Goal: Information Seeking & Learning: Learn about a topic

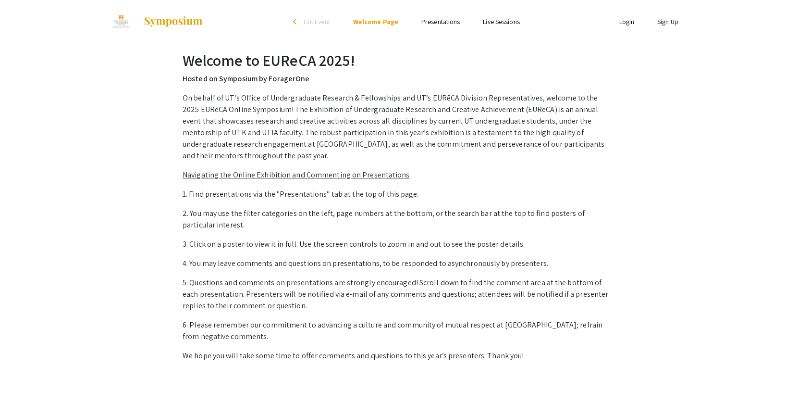
click at [328, 170] on u "Navigating the Online Exhibition and Commenting on Presentations" at bounding box center [296, 175] width 227 height 10
click at [222, 170] on u "Navigating the Online Exhibition and Commenting on Presentations" at bounding box center [296, 175] width 227 height 10
click at [452, 20] on link "Presentations" at bounding box center [440, 21] width 38 height 9
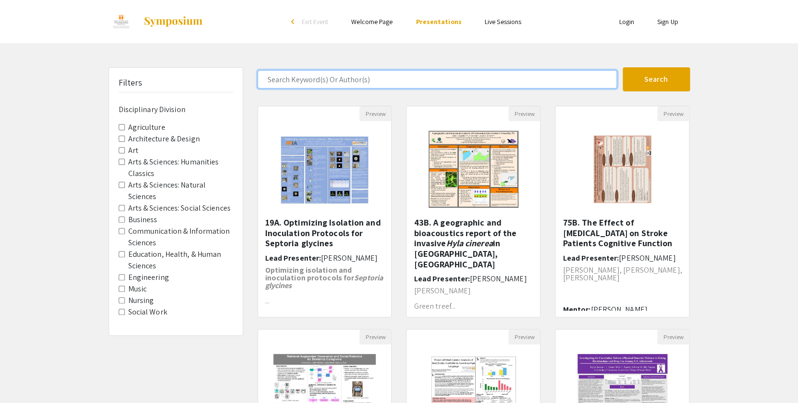
click at [309, 77] on input "Search Keyword(s) Or Author(s)" at bounding box center [437, 79] width 359 height 18
type input "larsen"
click at [623, 67] on button "Search" at bounding box center [656, 79] width 67 height 24
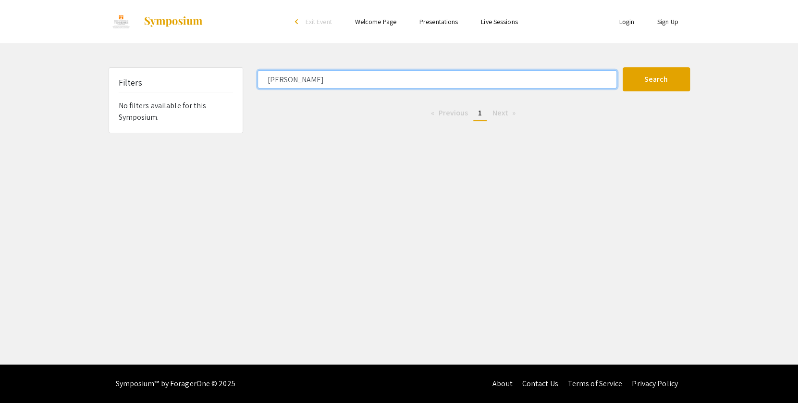
click at [301, 78] on input "larsen" at bounding box center [437, 79] width 359 height 18
type input "[PERSON_NAME]"
click at [623, 67] on button "Search" at bounding box center [656, 79] width 67 height 24
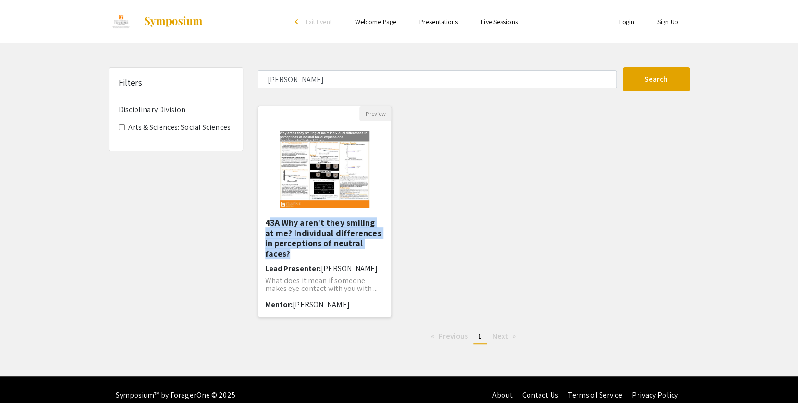
drag, startPoint x: 377, startPoint y: 243, endPoint x: 269, endPoint y: 223, distance: 109.8
click at [269, 223] on h5 "43A Why aren't they smiling at me? Individual differences in perceptions of neu…" at bounding box center [324, 237] width 119 height 41
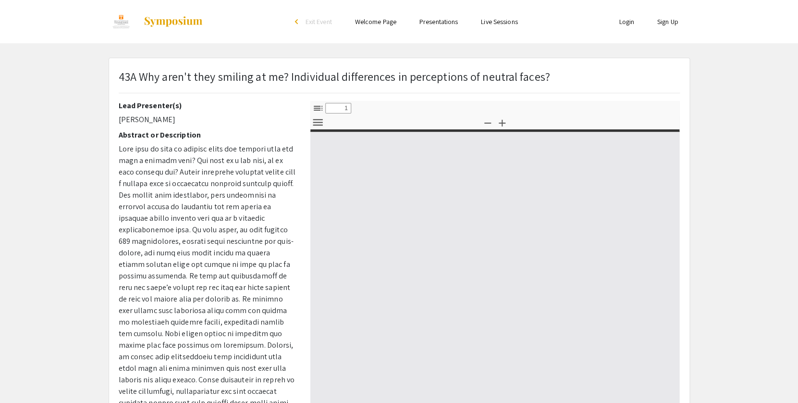
select select "custom"
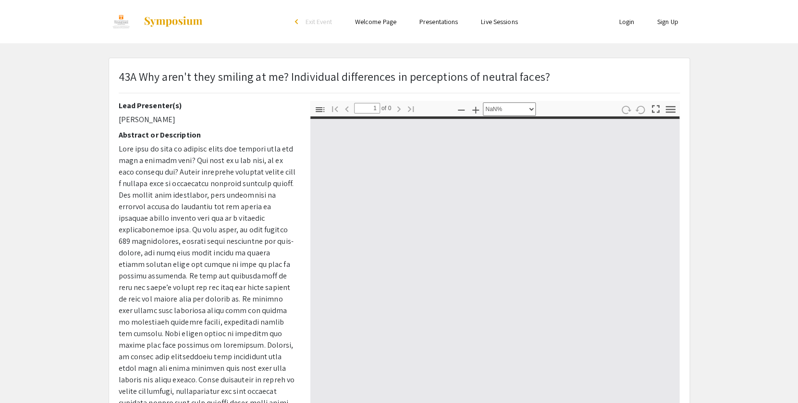
type input "0"
select select "custom"
type input "1"
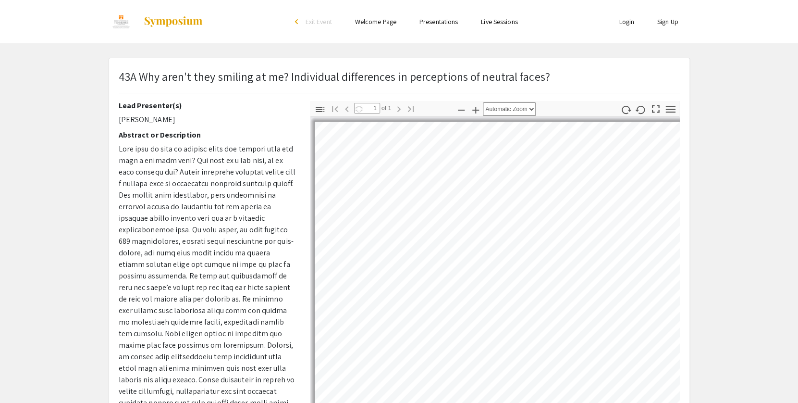
select select "auto"
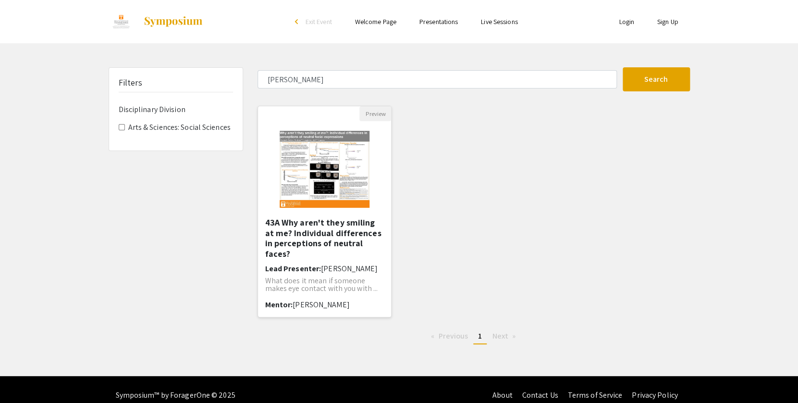
click at [304, 216] on img "Open Presentation <p>43A Why aren't they smiling at me? Individual differences …" at bounding box center [324, 169] width 109 height 96
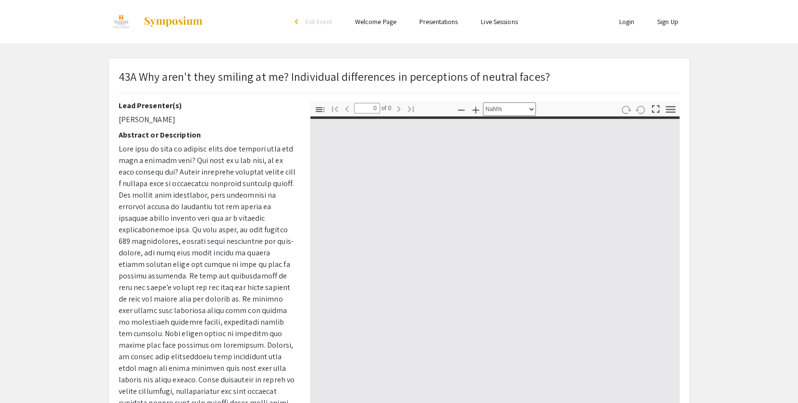
select select "auto"
type input "1"
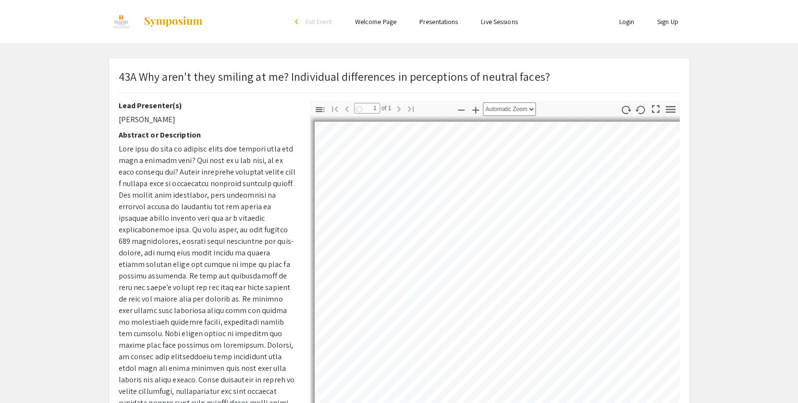
select select "auto"
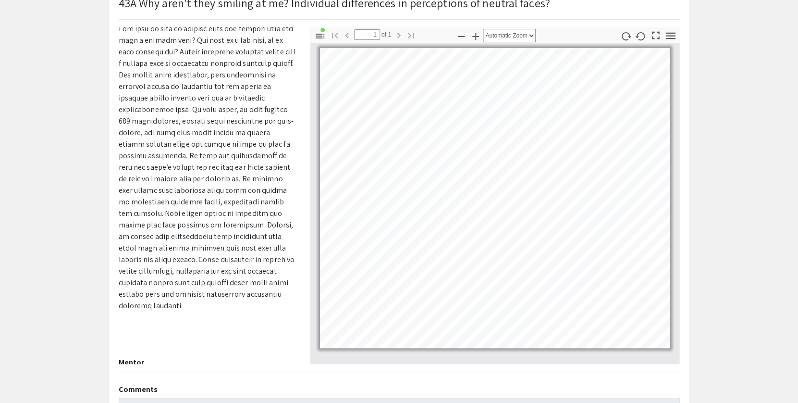
scroll to position [94, 0]
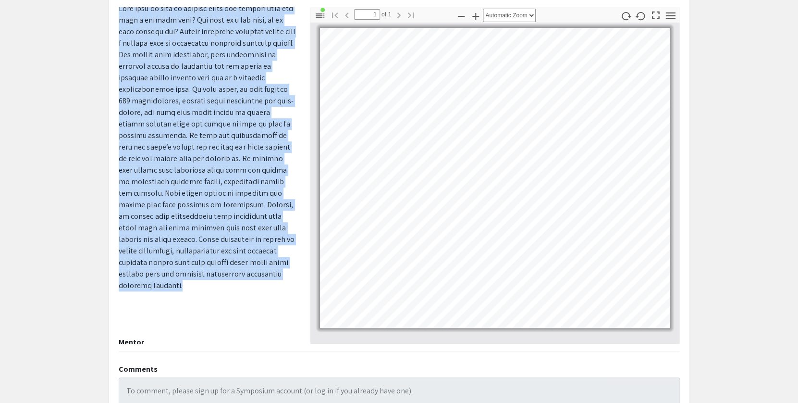
drag, startPoint x: 119, startPoint y: 150, endPoint x: 259, endPoint y: 268, distance: 183.1
click at [259, 268] on p at bounding box center [207, 166] width 177 height 327
copy span "What does it mean if someone makes eye contact with you with a neutral face? Ar…"
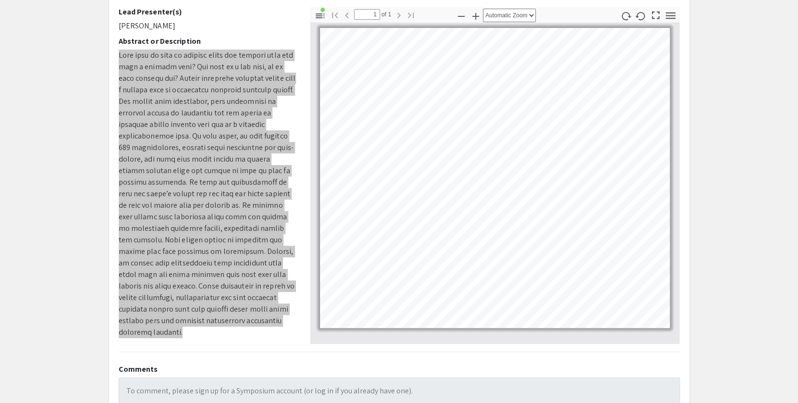
scroll to position [0, 0]
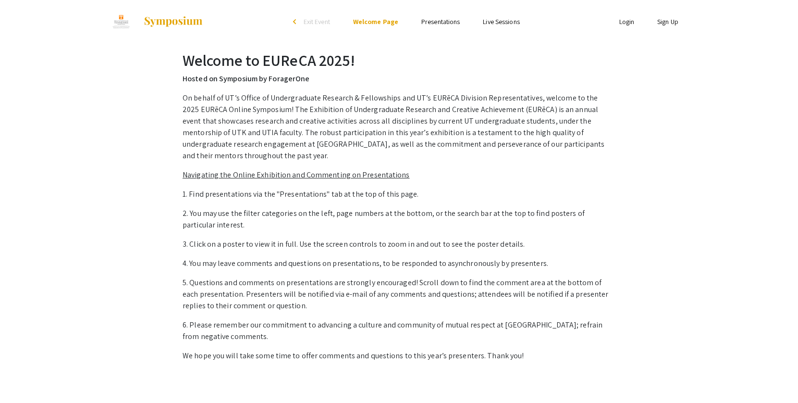
click at [428, 19] on link "Presentations" at bounding box center [440, 21] width 38 height 9
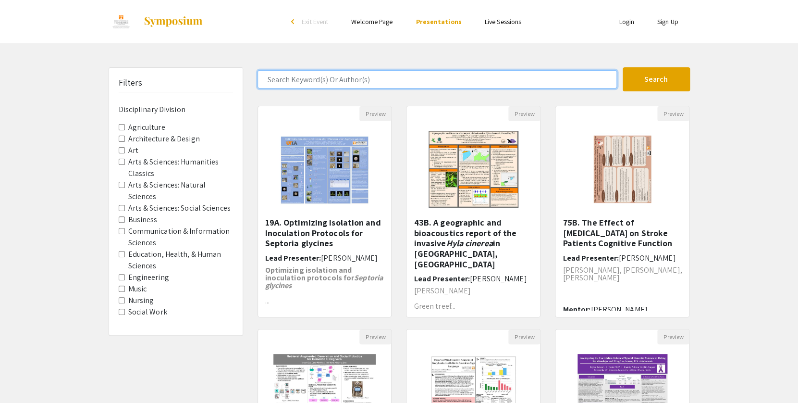
click at [328, 75] on input "Search Keyword(s) Or Author(s)" at bounding box center [437, 79] width 359 height 18
click at [623, 67] on button "Search" at bounding box center [656, 79] width 67 height 24
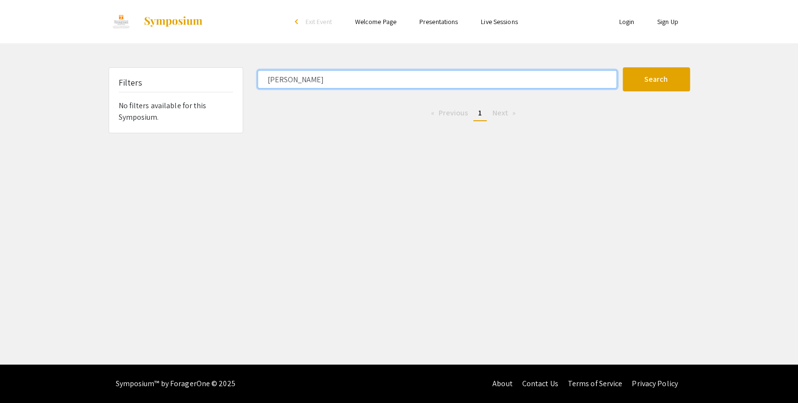
type input "[PERSON_NAME]"
click at [623, 67] on button "Search" at bounding box center [656, 79] width 67 height 24
